Goal: Complete application form

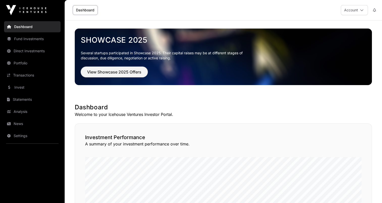
click at [121, 73] on span "View Showcase 2025 Offers" at bounding box center [114, 72] width 54 height 6
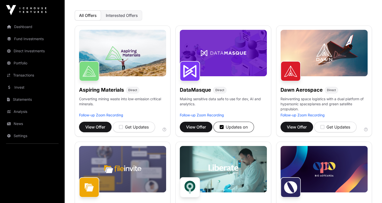
scroll to position [59, 0]
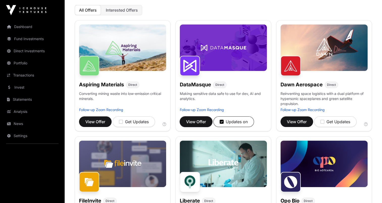
click at [202, 121] on span "View Offer" at bounding box center [196, 122] width 20 height 6
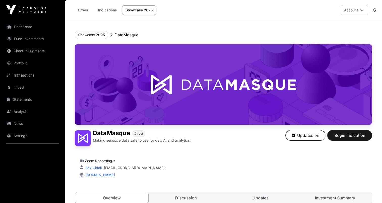
click at [341, 139] on button "Begin Indication" at bounding box center [349, 135] width 44 height 11
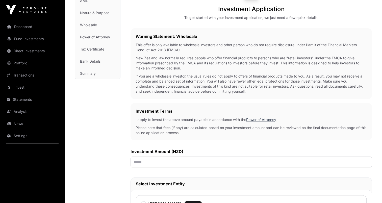
scroll to position [118, 0]
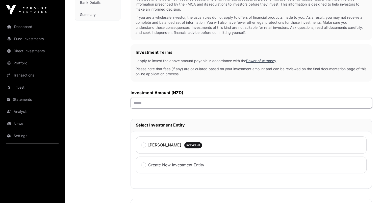
click at [154, 101] on input "text" at bounding box center [251, 103] width 241 height 11
type input "******"
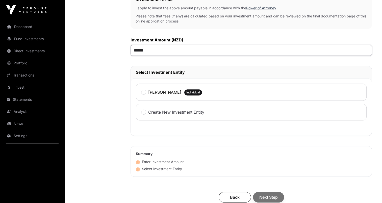
scroll to position [177, 0]
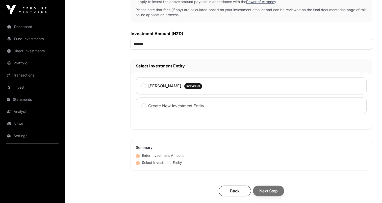
click at [168, 92] on div "[PERSON_NAME] Individual" at bounding box center [251, 85] width 231 height 17
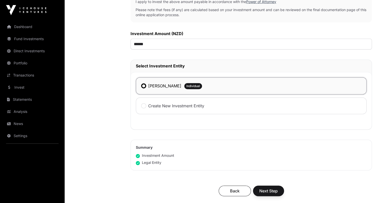
click at [173, 89] on div "[PERSON_NAME]" at bounding box center [161, 86] width 40 height 7
click at [143, 89] on div "[PERSON_NAME]" at bounding box center [161, 86] width 40 height 7
drag, startPoint x: 169, startPoint y: 108, endPoint x: 168, endPoint y: 102, distance: 5.9
click at [169, 108] on label "Create New Investment Entity" at bounding box center [176, 106] width 56 height 6
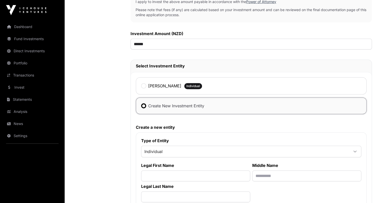
click at [165, 90] on div "[PERSON_NAME] Individual" at bounding box center [251, 85] width 231 height 17
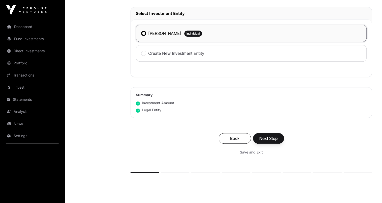
scroll to position [236, 0]
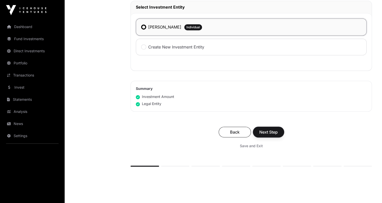
click at [271, 132] on span "Next Step" at bounding box center [268, 132] width 18 height 6
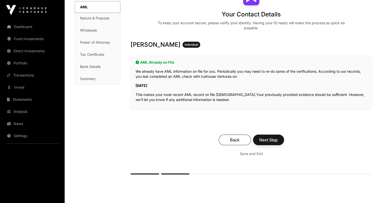
scroll to position [59, 0]
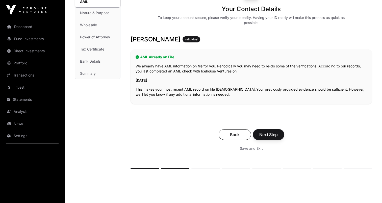
click at [269, 135] on span "Next Step" at bounding box center [268, 135] width 18 height 6
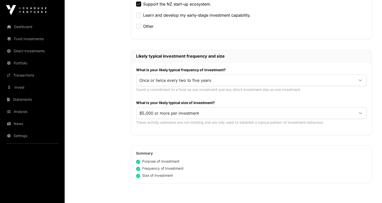
scroll to position [236, 0]
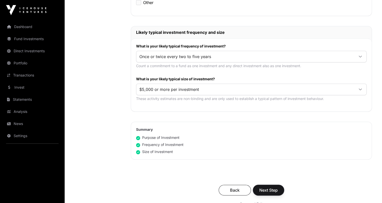
click at [276, 190] on span "Next Step" at bounding box center [268, 190] width 18 height 6
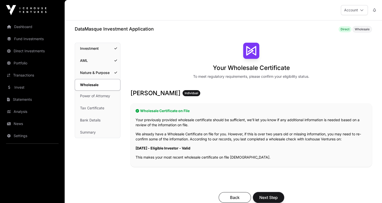
click at [276, 197] on span "Next Step" at bounding box center [268, 197] width 18 height 6
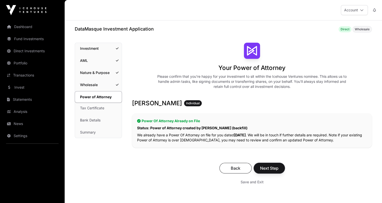
click at [268, 170] on span "Next Step" at bounding box center [269, 168] width 18 height 6
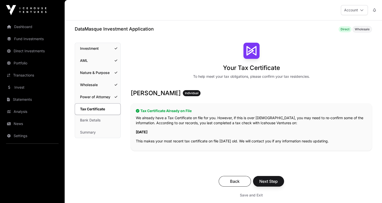
click at [271, 175] on div "Back Next Step Save and Exit" at bounding box center [251, 188] width 241 height 34
click at [272, 180] on span "Next Step" at bounding box center [268, 181] width 18 height 6
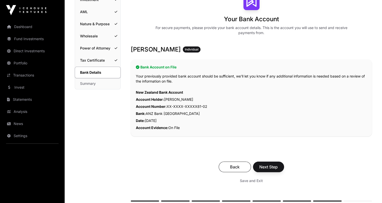
scroll to position [59, 0]
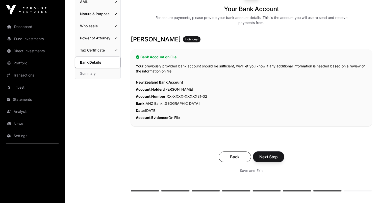
click at [271, 157] on span "Next Step" at bounding box center [268, 157] width 18 height 6
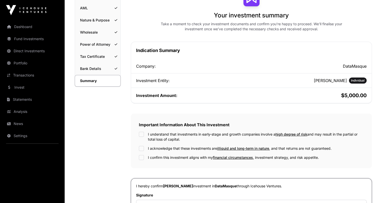
scroll to position [59, 0]
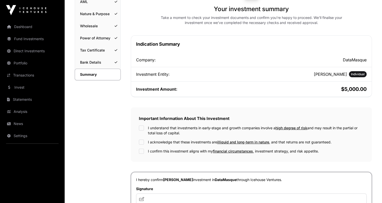
click at [145, 130] on div "I understand that investments in early-stage and growth companies involve a hig…" at bounding box center [251, 130] width 225 height 10
click at [142, 130] on div "I understand that investments in early-stage and growth companies involve a hig…" at bounding box center [251, 130] width 225 height 10
click at [158, 128] on label "I understand that investments in early-stage and growth companies involve a hig…" at bounding box center [256, 130] width 216 height 10
click at [158, 145] on div "I understand that investments in early-stage and growth companies involve a hig…" at bounding box center [251, 139] width 225 height 28
click at [161, 141] on label "I acknowledge that these investments are illiquid and long-term in nature , and…" at bounding box center [240, 142] width 184 height 5
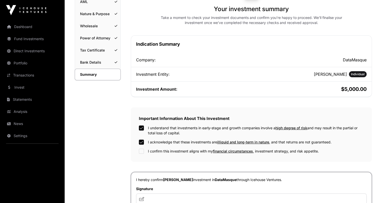
click at [160, 151] on label "I confirm this investment aligns with my financial circumstances , investment s…" at bounding box center [233, 151] width 171 height 5
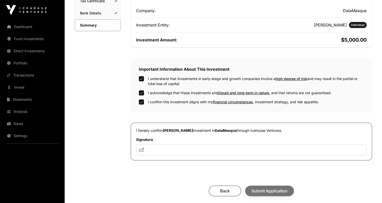
scroll to position [118, 0]
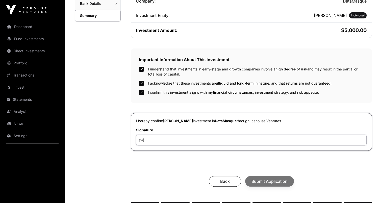
click at [204, 140] on input "text" at bounding box center [251, 140] width 230 height 11
type input "**********"
click at [268, 178] on span "Submit Application" at bounding box center [269, 181] width 36 height 6
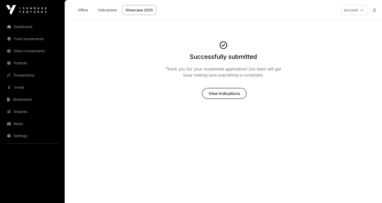
click at [218, 93] on span "View Indications" at bounding box center [225, 93] width 32 height 6
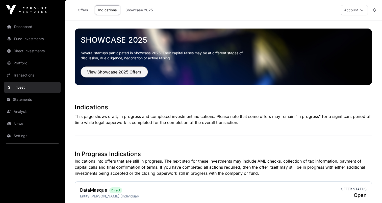
click at [117, 68] on button "View Showcase 2025 Offers" at bounding box center [114, 72] width 67 height 11
